Goal: Feedback & Contribution: Contribute content

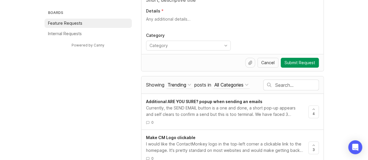
scroll to position [75, 0]
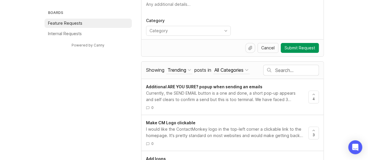
click at [278, 68] on input "text" at bounding box center [296, 70] width 43 height 6
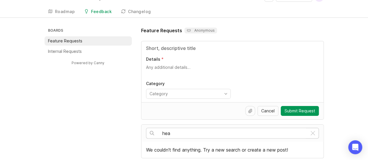
scroll to position [75, 0]
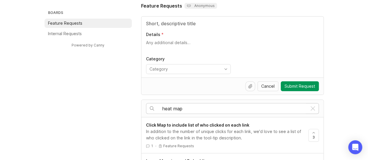
scroll to position [37, 0]
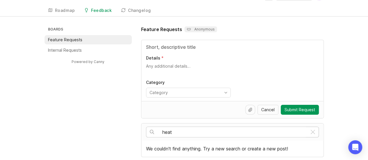
scroll to position [12, 0]
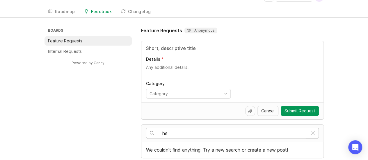
type input "h"
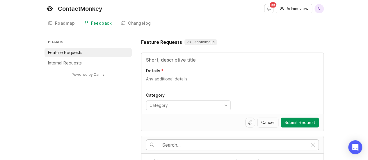
click at [149, 58] on input "Title" at bounding box center [232, 59] width 173 height 7
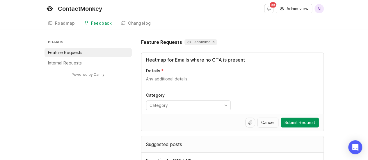
type input "Heatmap for Emails where no CTA is present"
click at [153, 79] on textarea "Details" at bounding box center [232, 82] width 173 height 12
paste textarea "I want to see a heatmap of which sections of an email users spend the most time…"
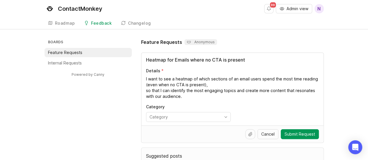
scroll to position [7, 0]
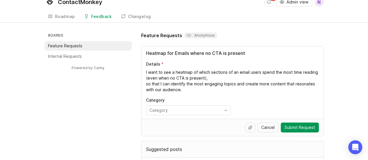
type textarea "I want to see a heatmap of which sections of an email users spend the most time…"
click at [168, 107] on input "toggle menu" at bounding box center [184, 110] width 71 height 6
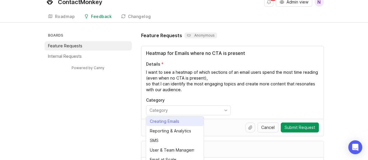
click at [171, 124] on li "Creating Emails" at bounding box center [175, 122] width 58 height 10
type input "Creating Emails"
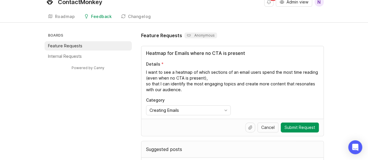
scroll to position [40, 0]
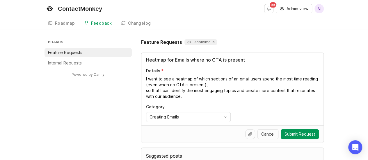
click at [193, 43] on p "Anonymous" at bounding box center [201, 42] width 28 height 5
